Goal: Task Accomplishment & Management: Manage account settings

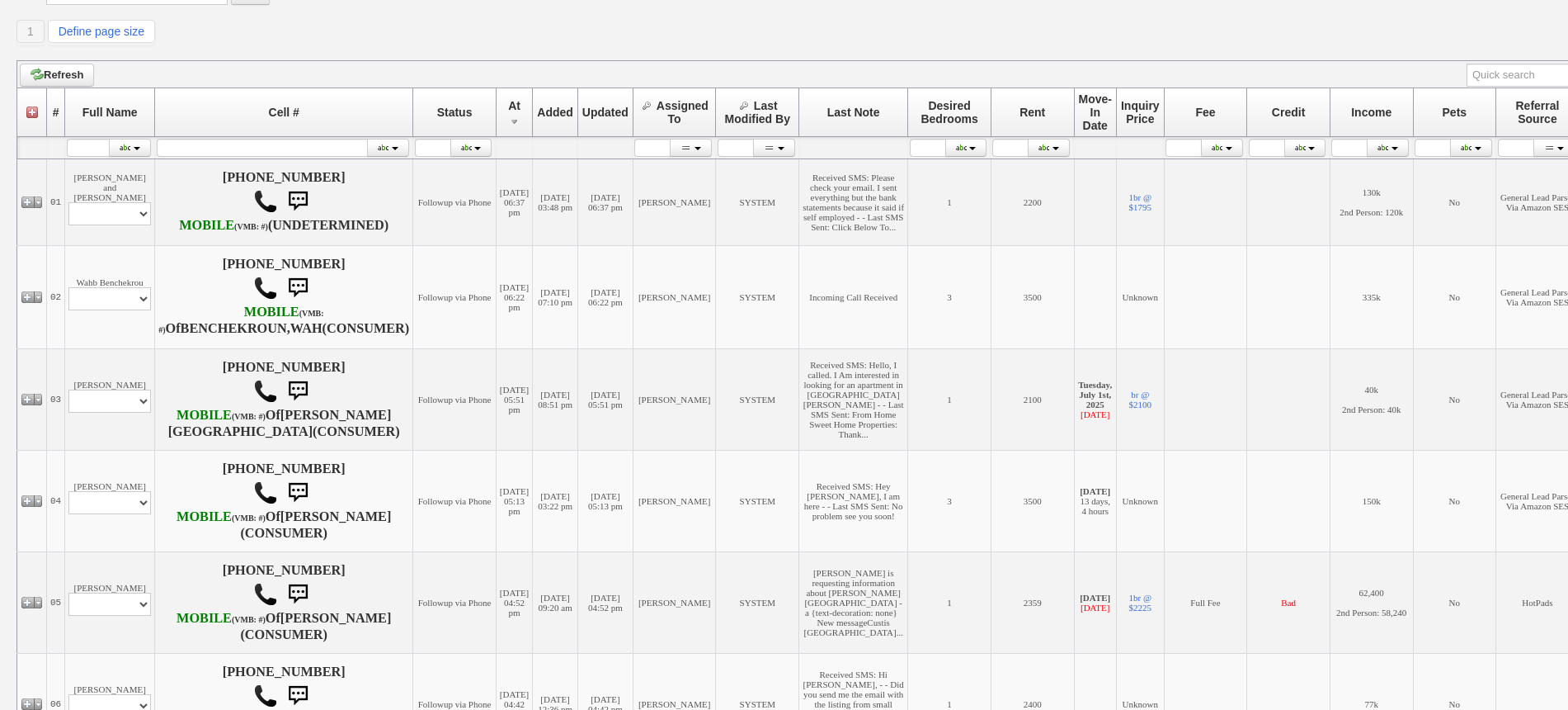
scroll to position [206, 0]
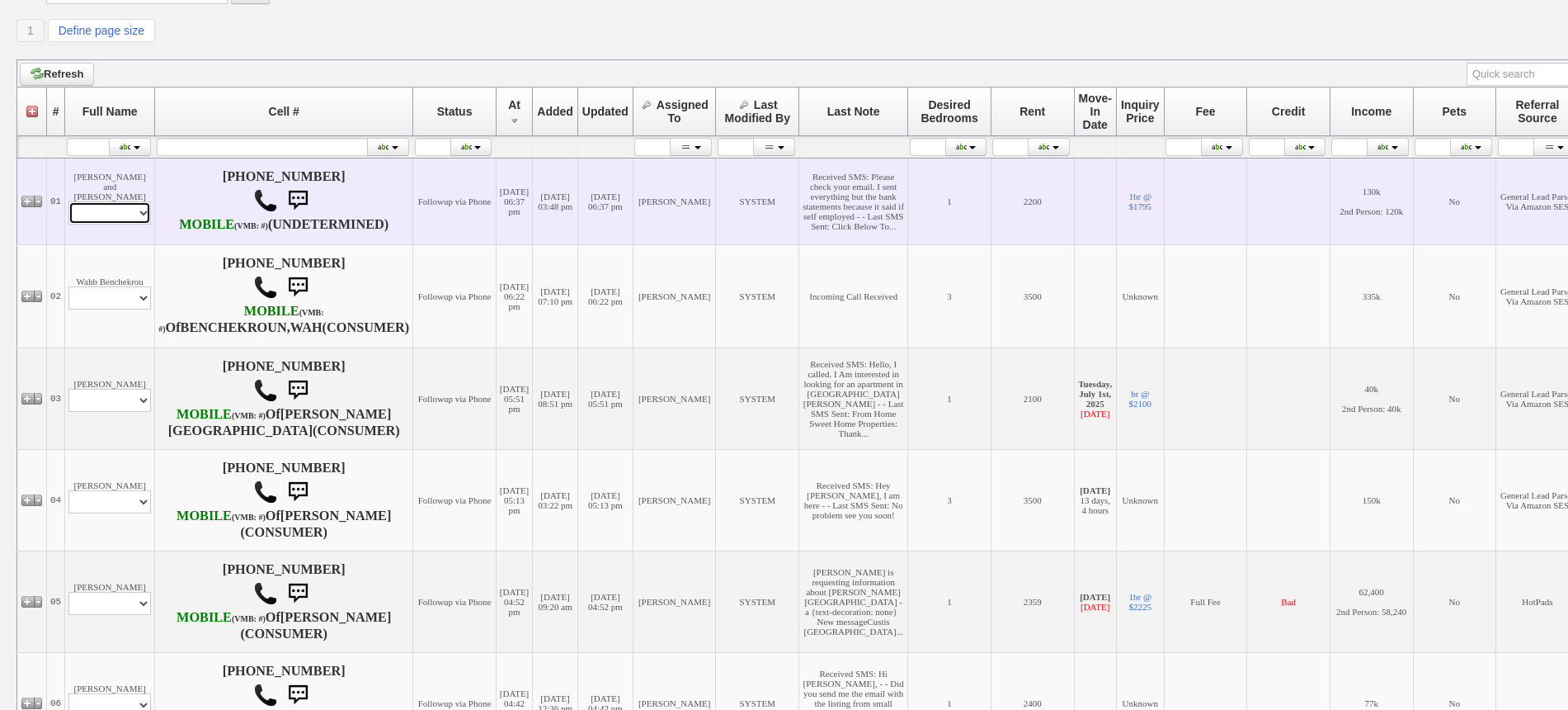
drag, startPoint x: 122, startPoint y: 223, endPoint x: 122, endPoint y: 231, distance: 8.0
click at [122, 223] on select "Profile Edit Print Email Externally (Will Not Be Tracked In CRM) Closed Deals" at bounding box center [109, 213] width 83 height 23
select select "ChangeURL,/crm/custom/edit_client_form.php?redirect=%2Fcrm%2Fclients.php&id=166…"
click at [68, 210] on select "Profile Edit Print Email Externally (Will Not Be Tracked In CRM) Closed Deals" at bounding box center [109, 213] width 83 height 23
select select
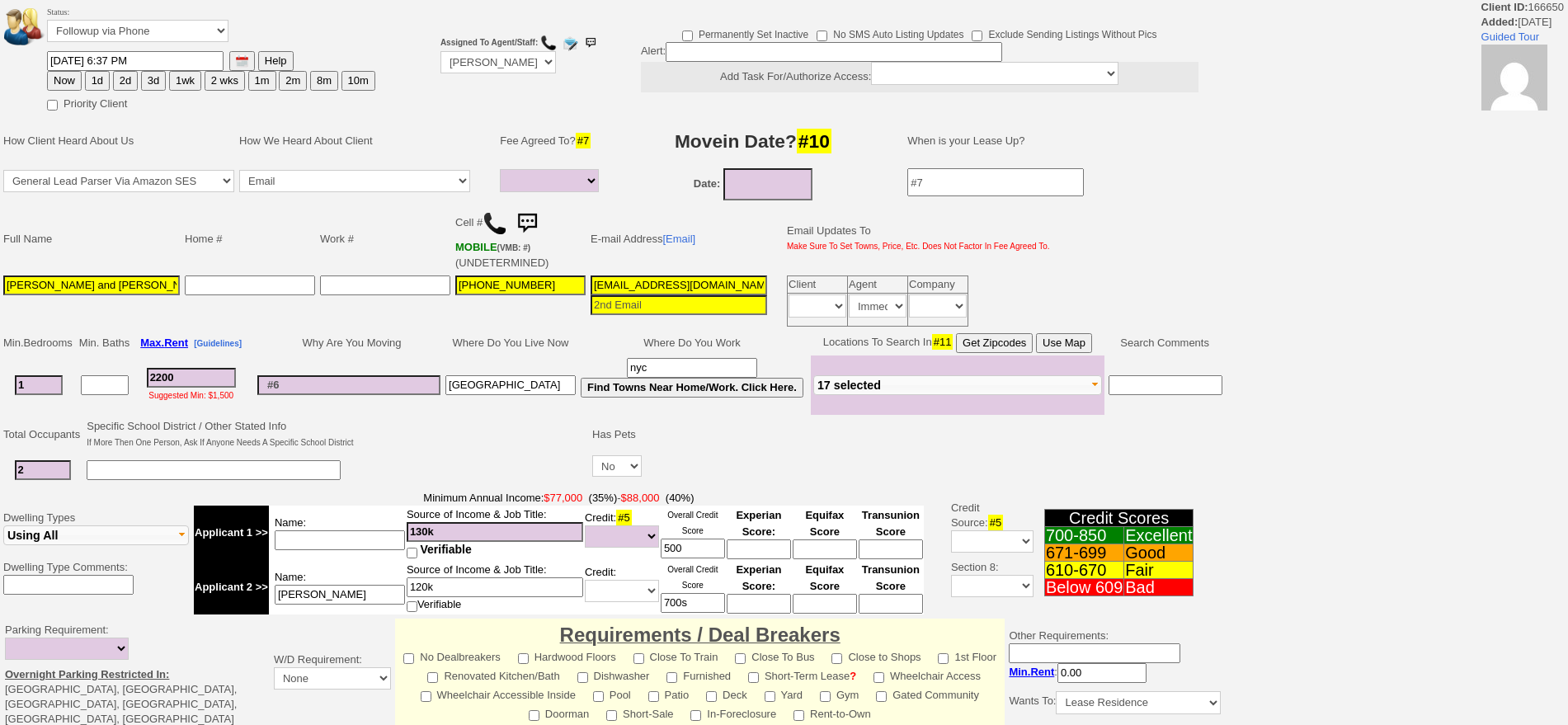
select select
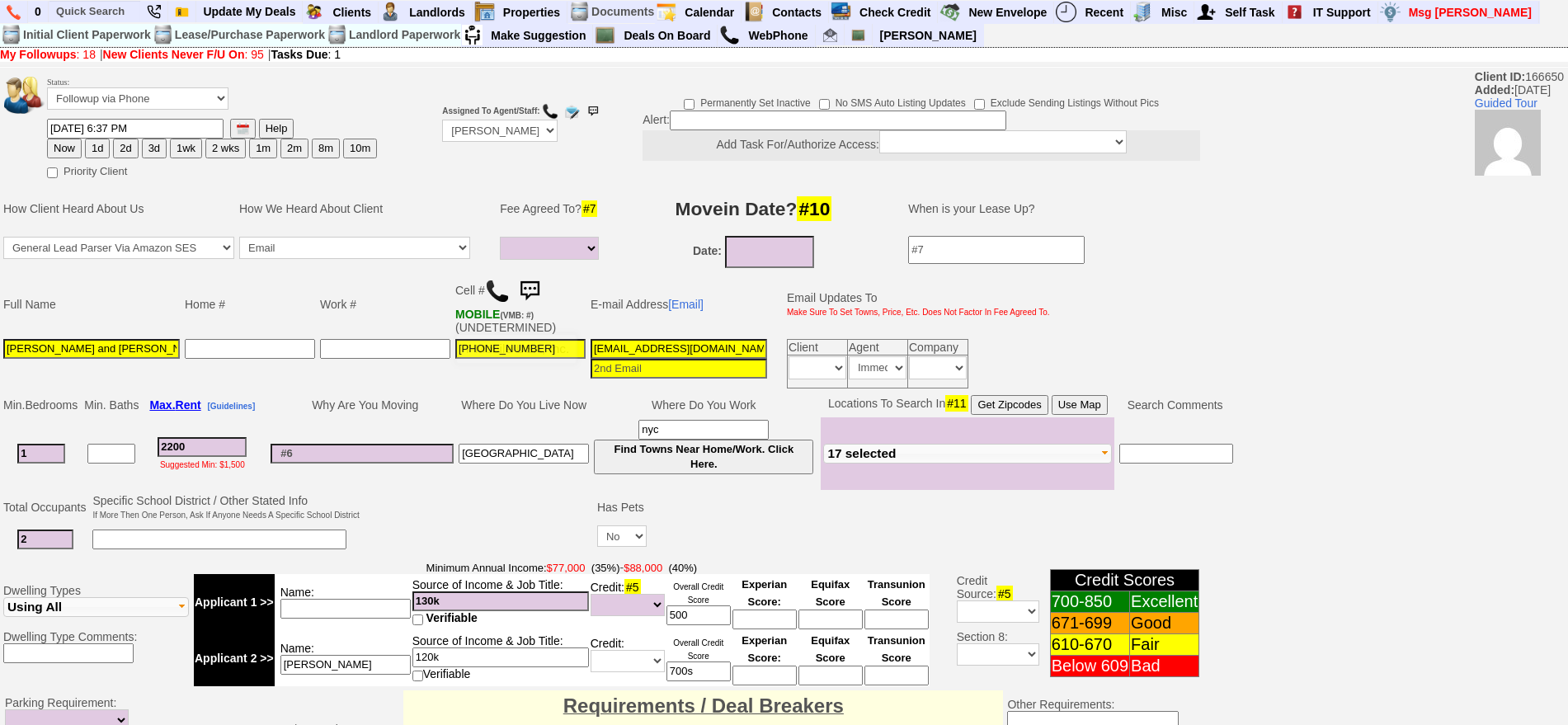
click at [536, 283] on img at bounding box center [530, 292] width 33 height 33
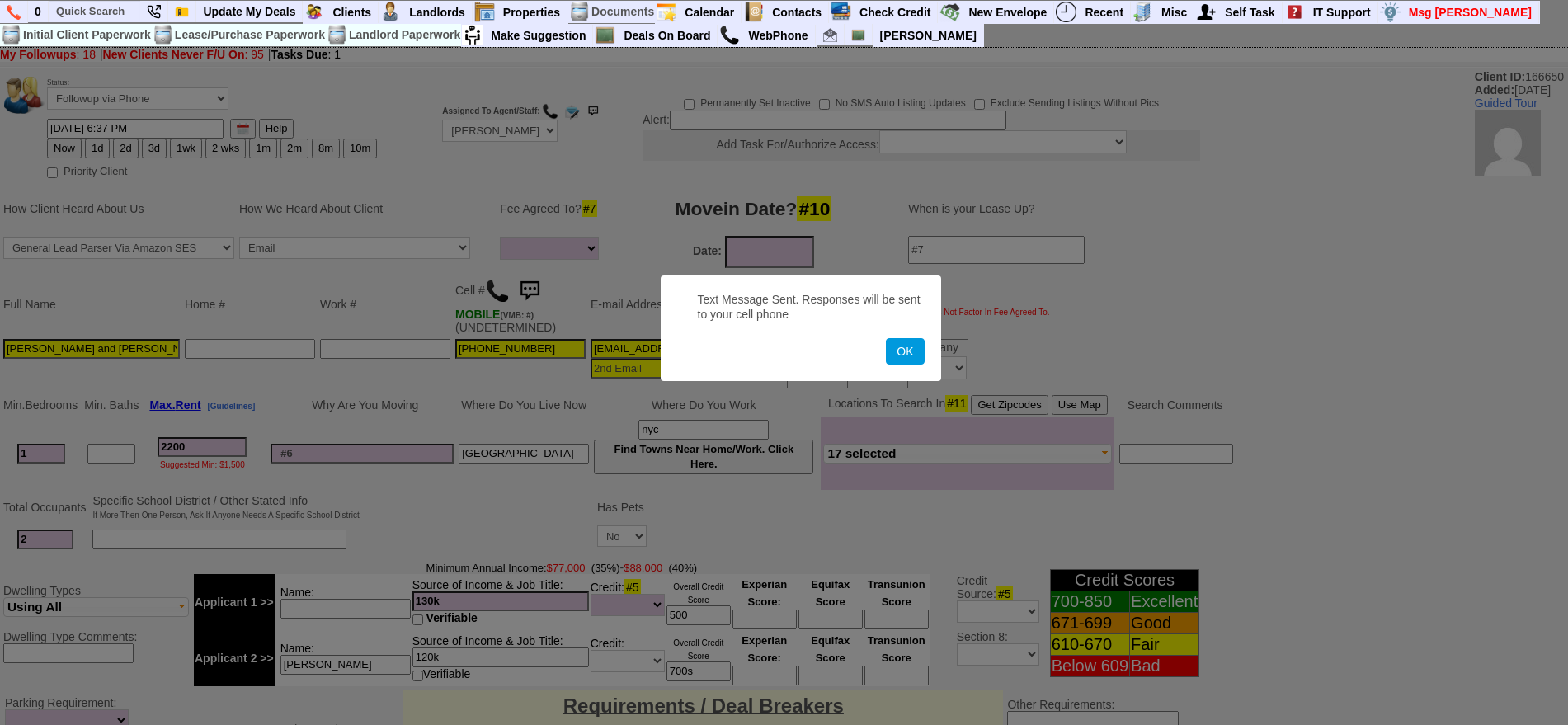
click at [886, 338] on button "OK" at bounding box center [904, 351] width 38 height 26
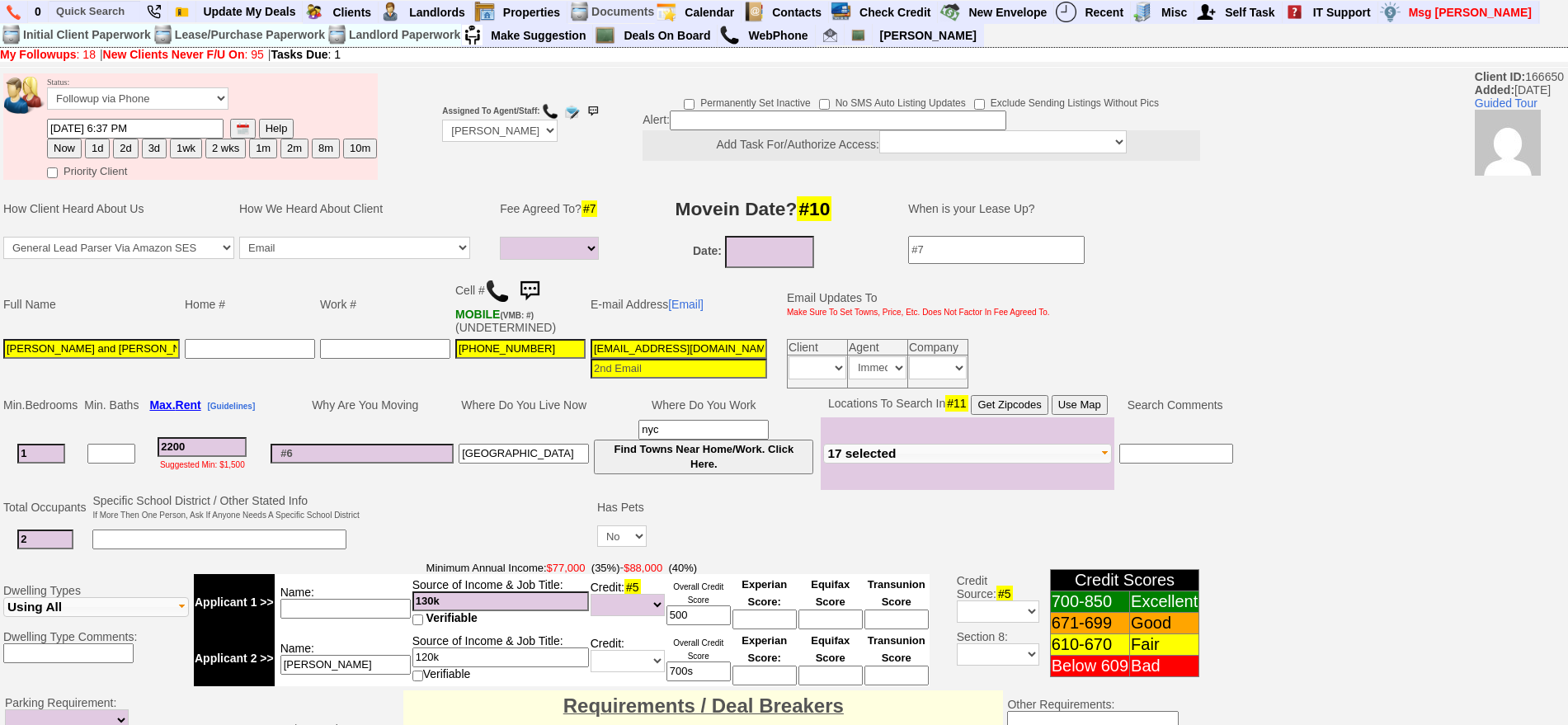
click at [536, 283] on img at bounding box center [530, 292] width 33 height 33
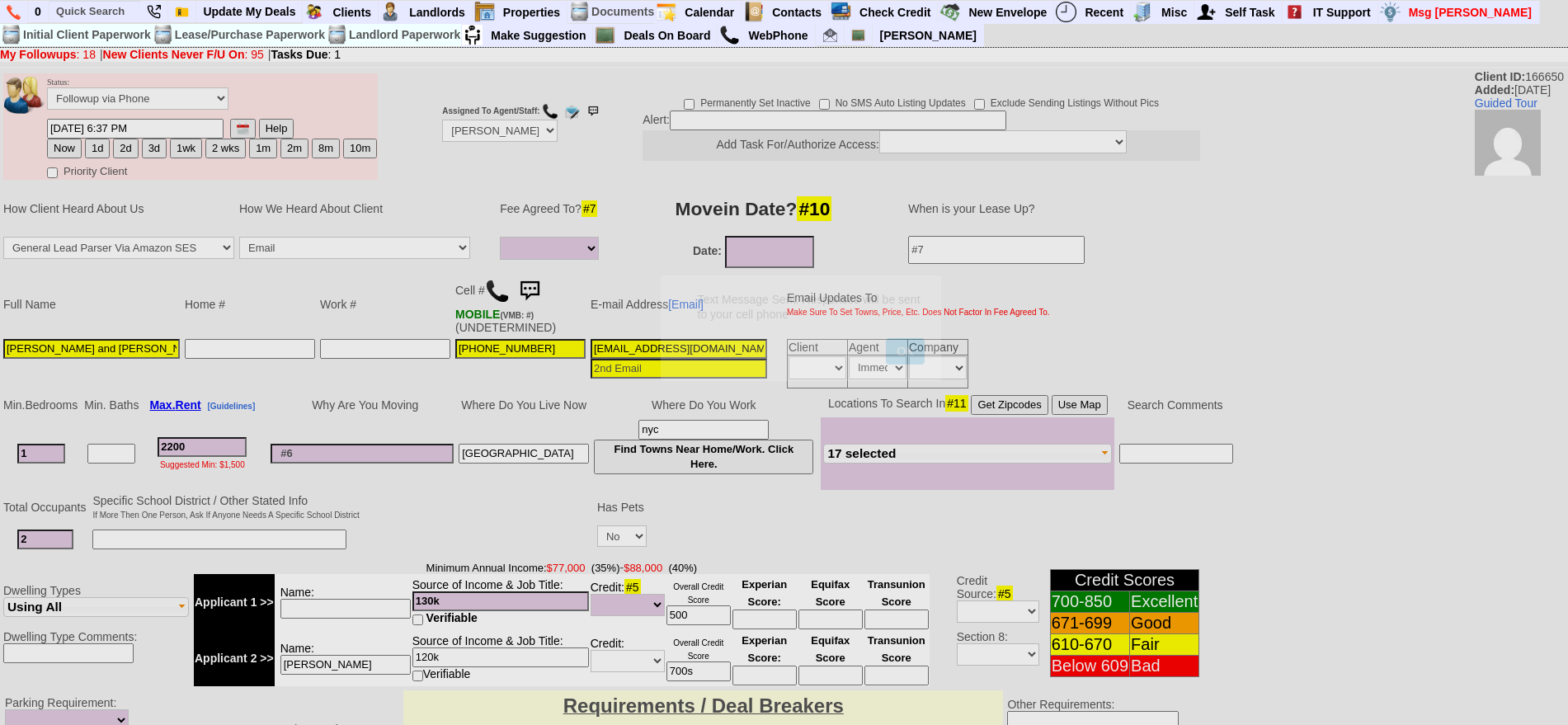
click at [886, 338] on button "OK" at bounding box center [904, 351] width 38 height 26
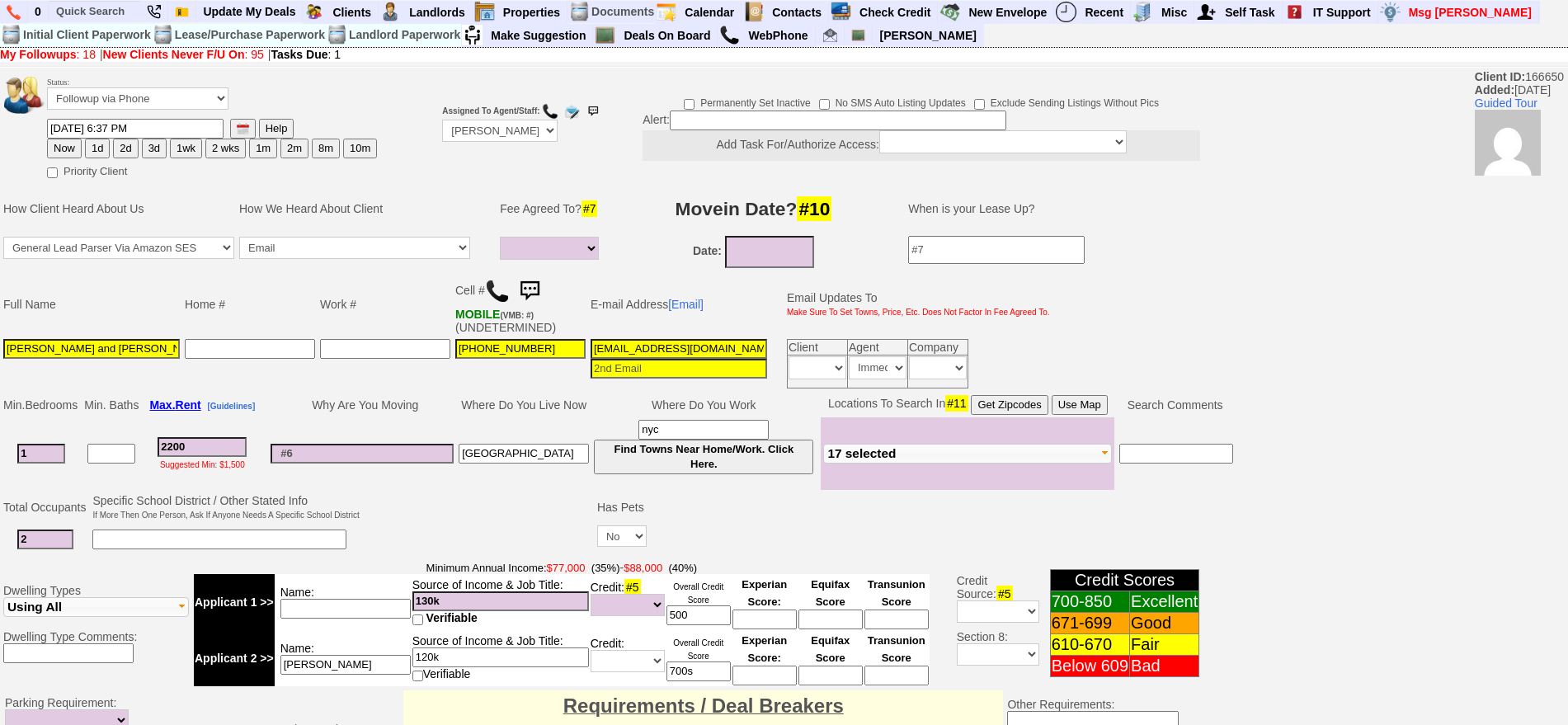
click at [536, 283] on img at bounding box center [530, 292] width 33 height 33
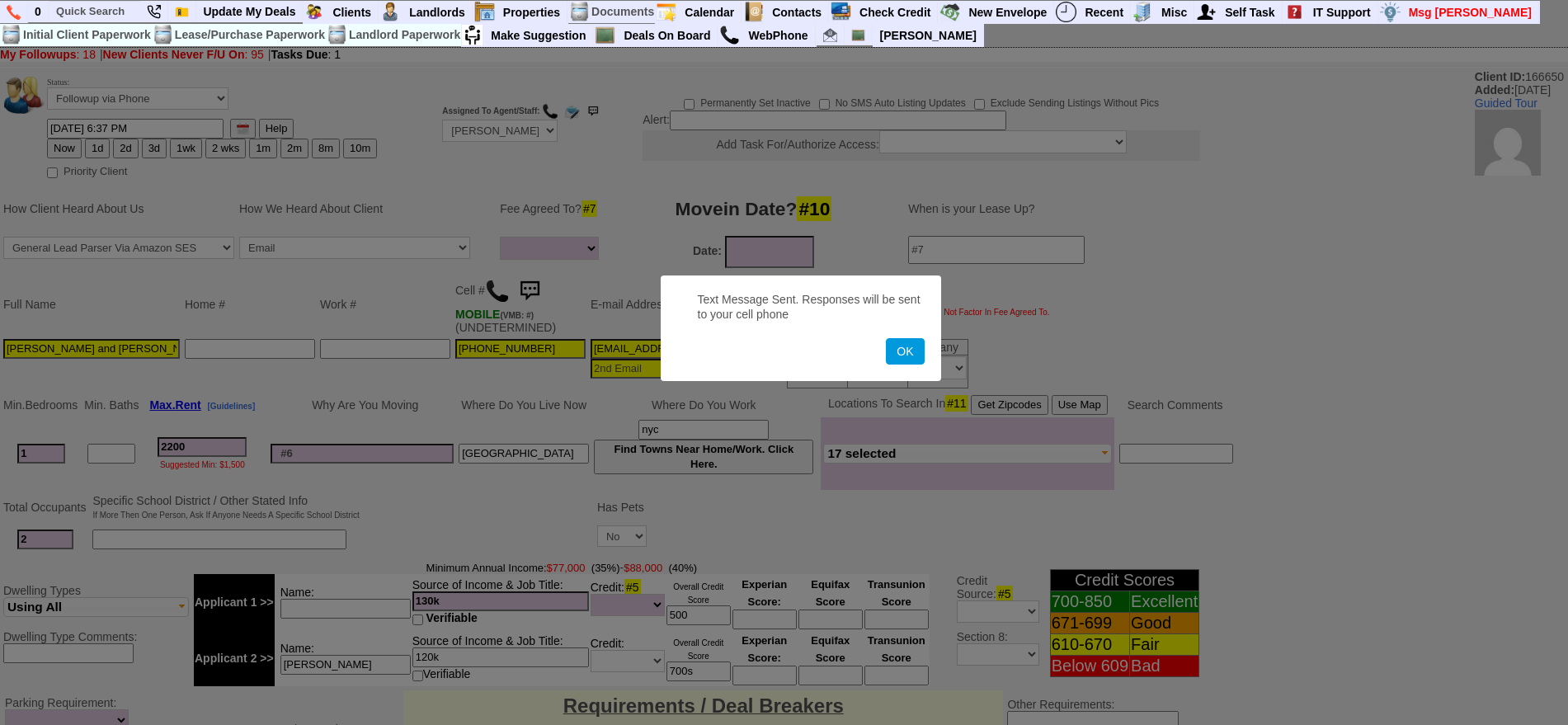
click at [886, 338] on button "OK" at bounding box center [904, 351] width 38 height 26
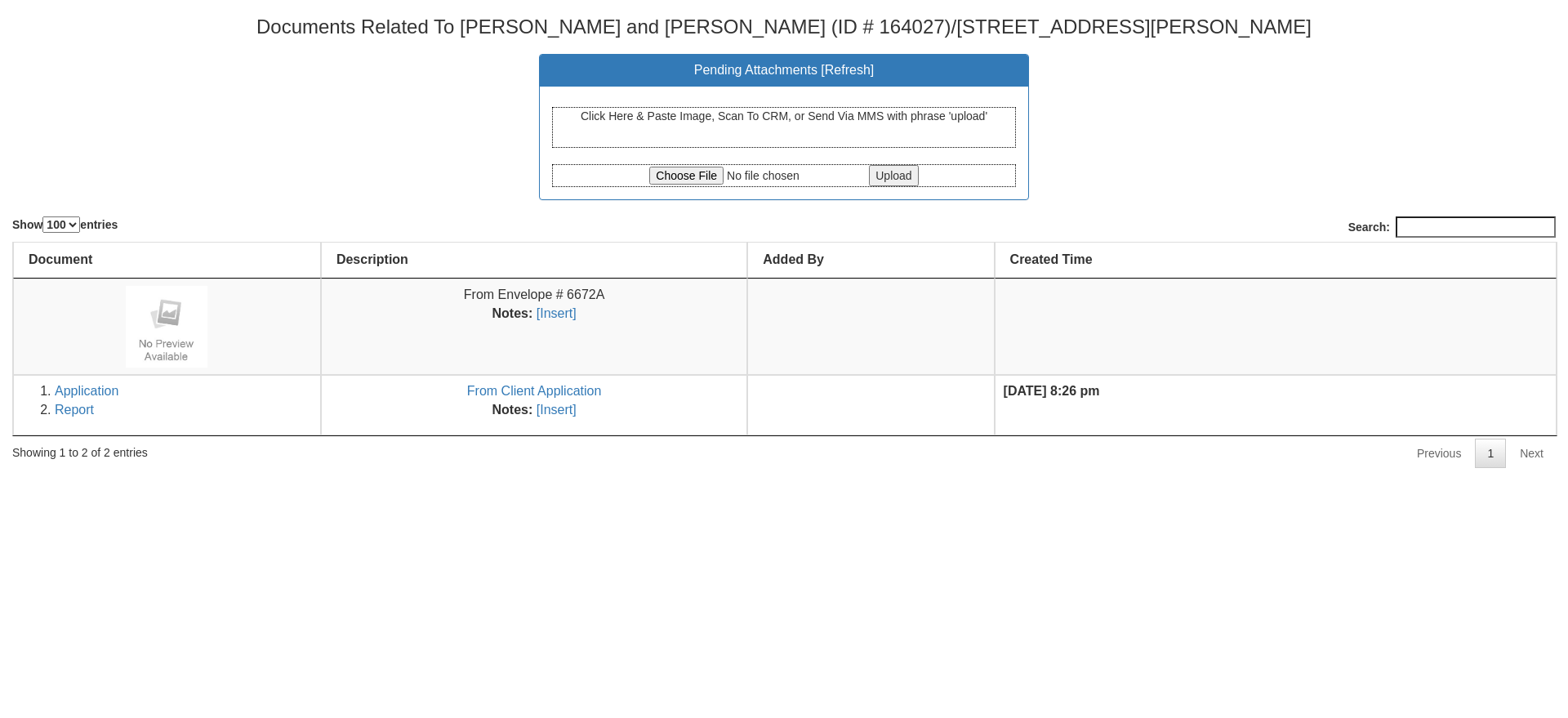
select select "100"
